Goal: Transaction & Acquisition: Purchase product/service

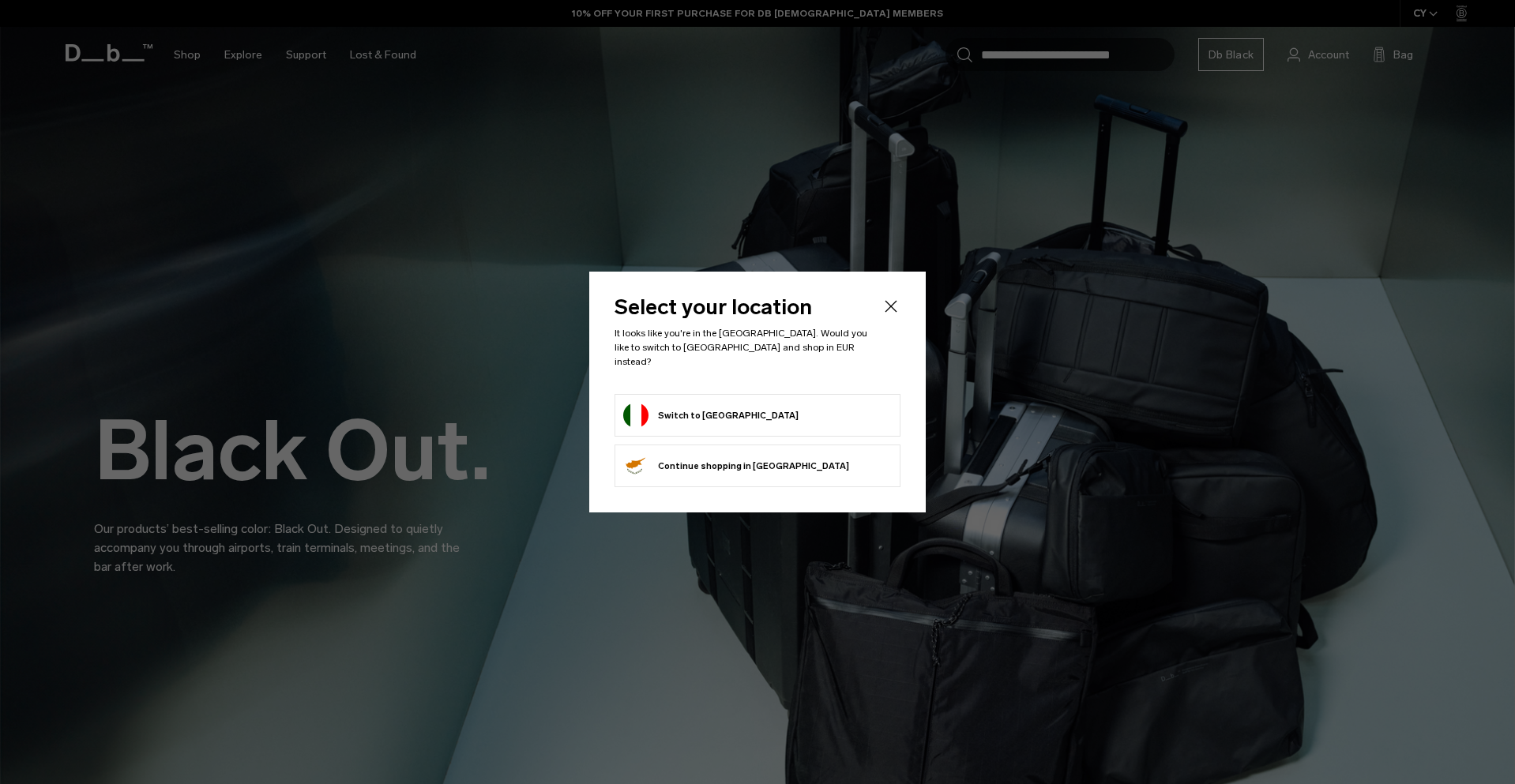
click at [793, 410] on form "Switch to Italy" at bounding box center [758, 415] width 269 height 26
click at [650, 403] on button "Switch to Italy" at bounding box center [710, 415] width 176 height 26
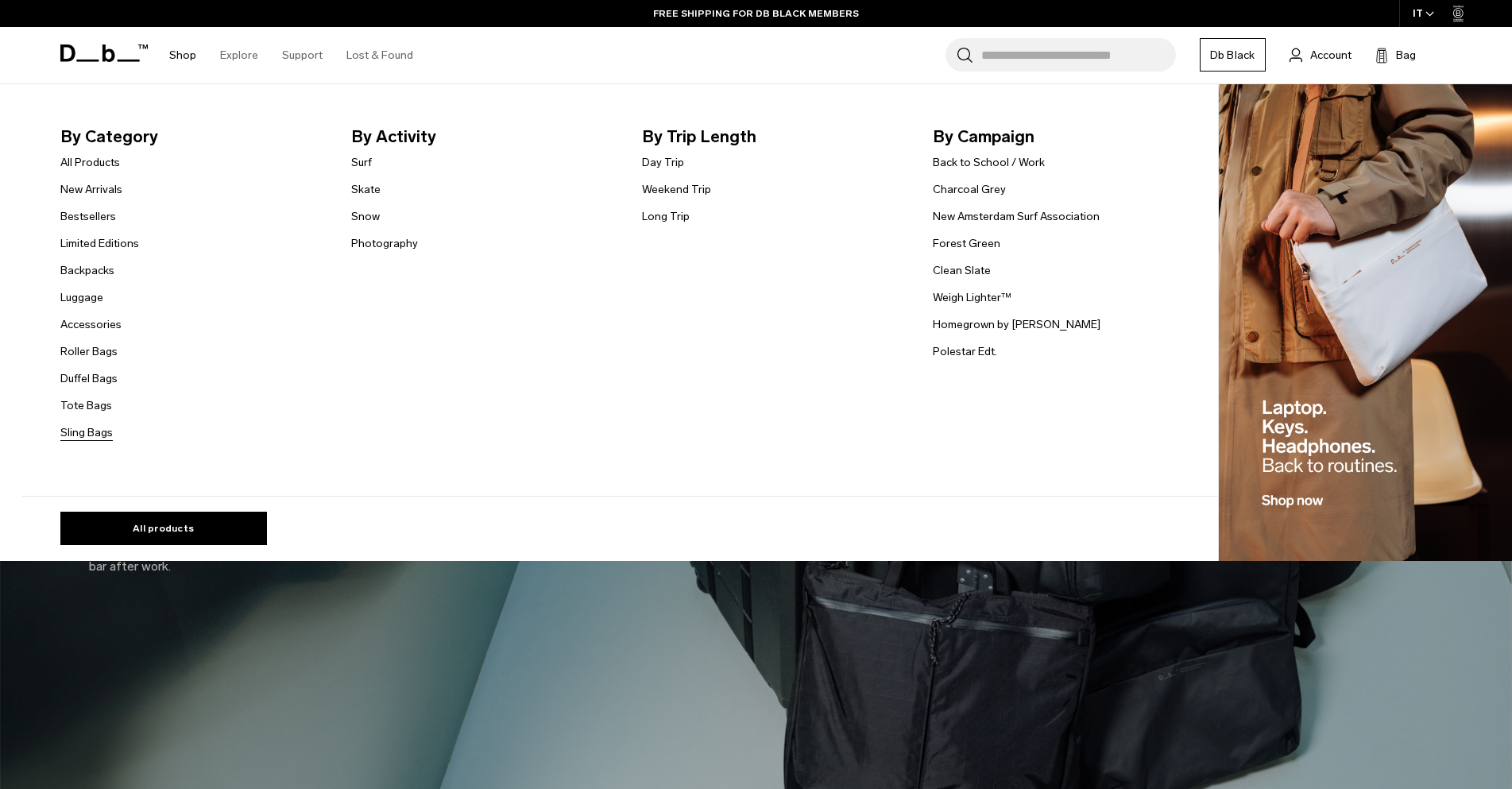
click at [108, 435] on link "Sling Bags" at bounding box center [86, 433] width 52 height 17
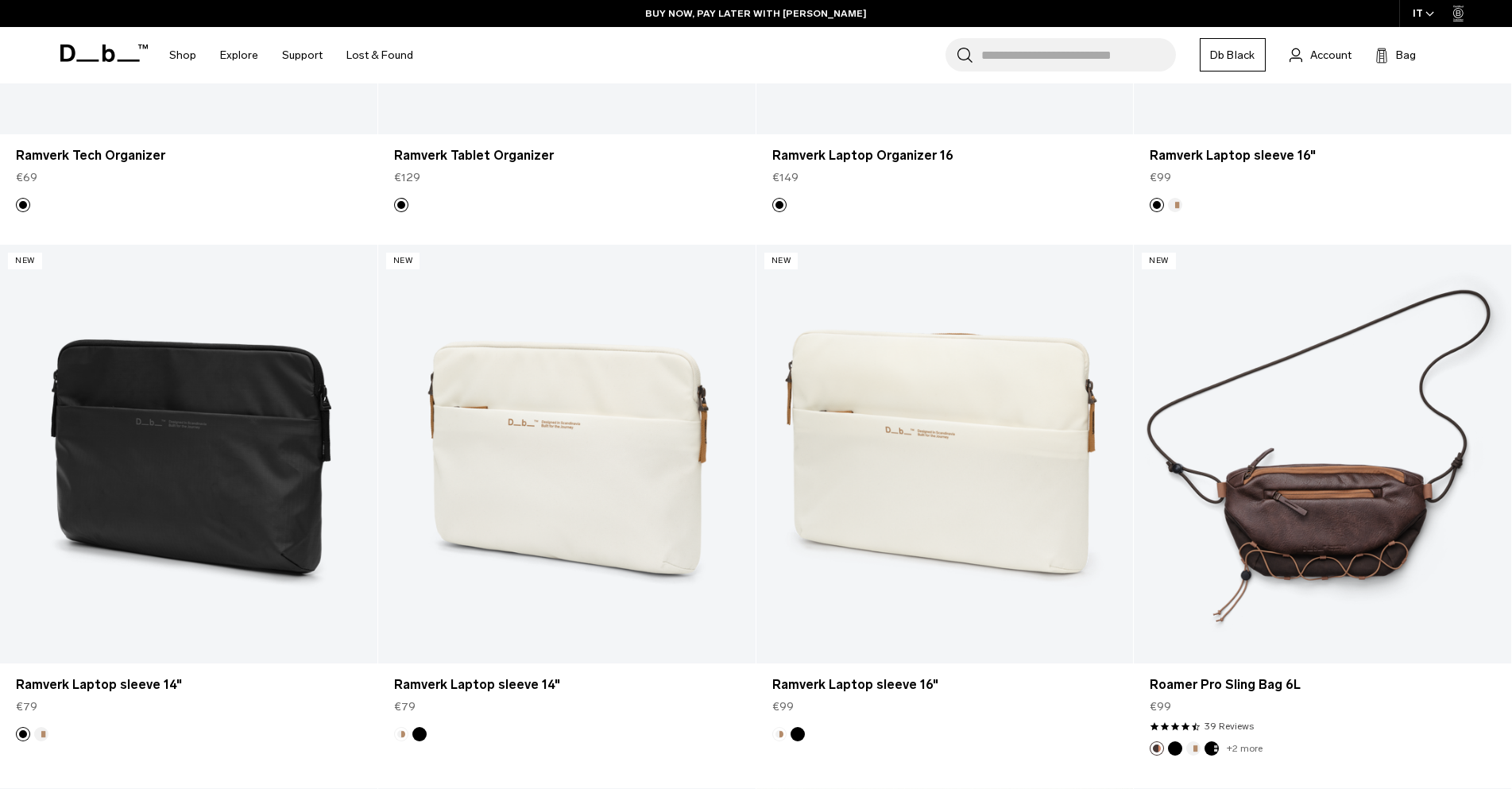
scroll to position [2331, 0]
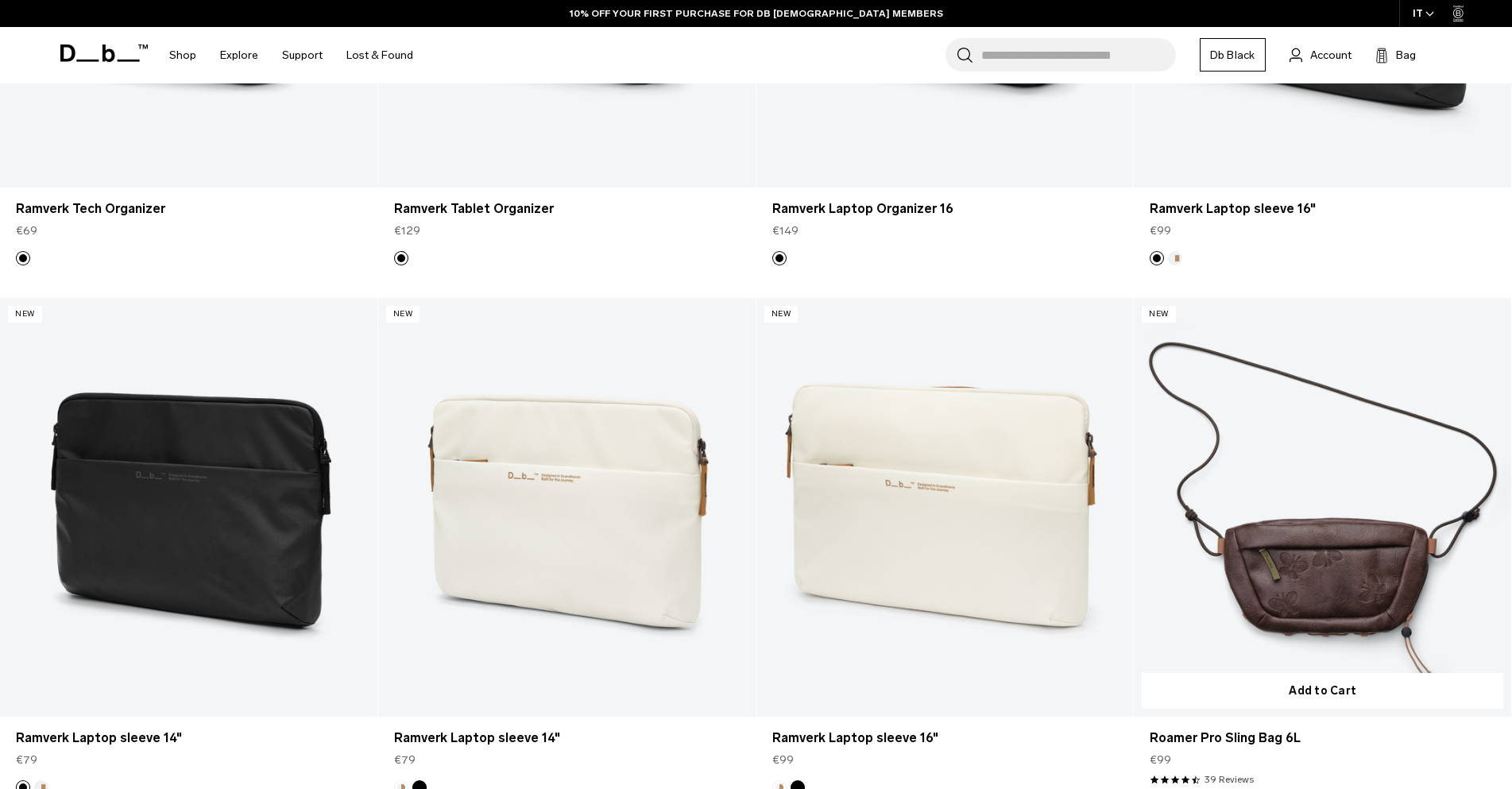
click at [1390, 576] on link "Roamer Pro Sling Bag 6L" at bounding box center [1322, 508] width 377 height 420
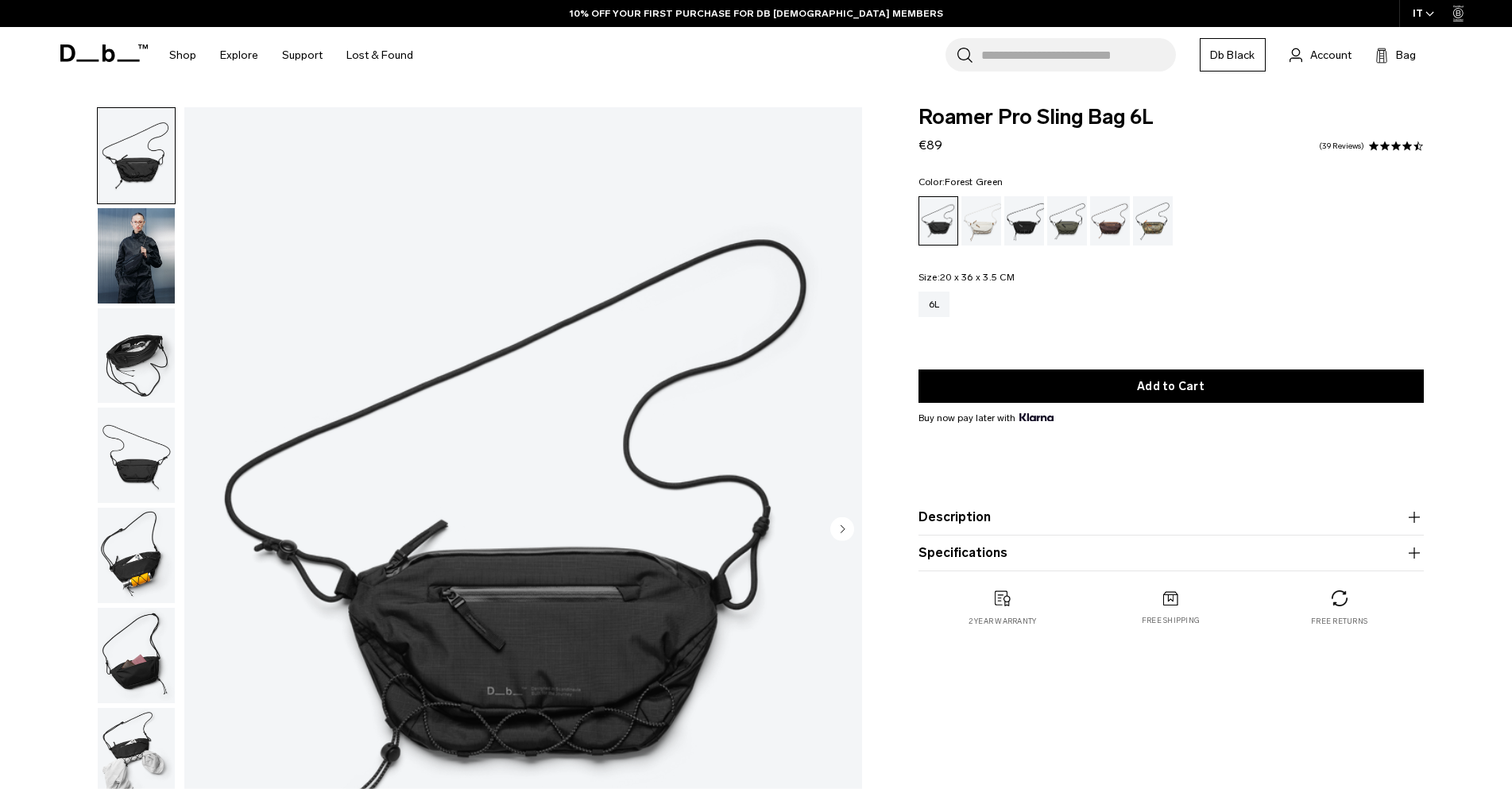
click at [1060, 222] on div "Forest Green" at bounding box center [1067, 221] width 40 height 49
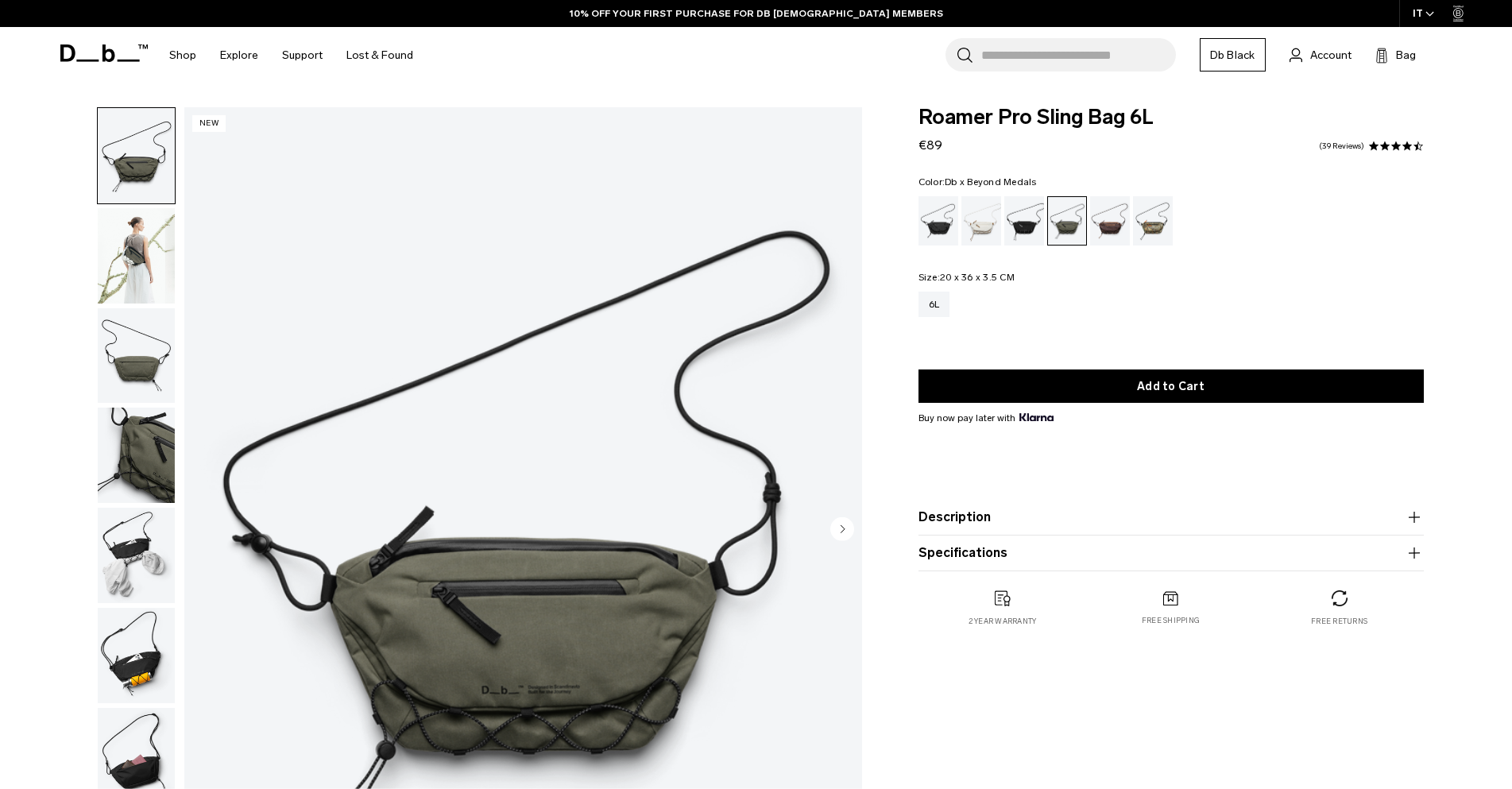
click at [1154, 225] on div "Db x Beyond Medals" at bounding box center [1153, 221] width 40 height 49
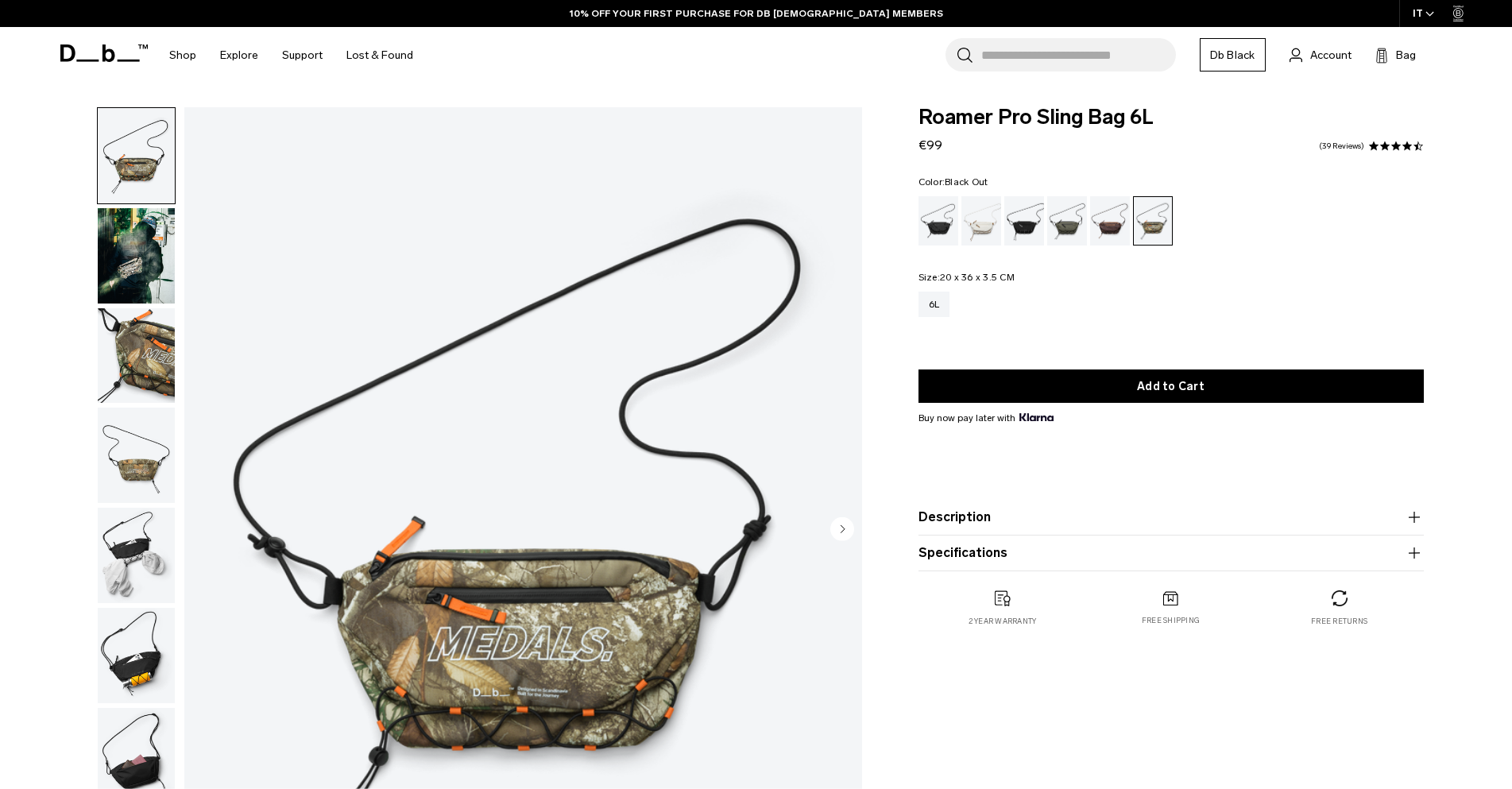
drag, startPoint x: 0, startPoint y: 0, endPoint x: 926, endPoint y: 230, distance: 954.1
click at [926, 230] on div "Black Out" at bounding box center [938, 221] width 40 height 49
